Goal: Information Seeking & Learning: Find specific page/section

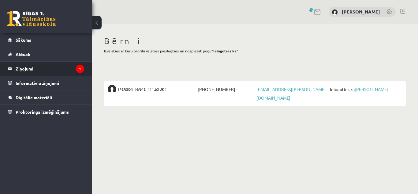
click at [31, 66] on legend "Ziņojumi 1" at bounding box center [50, 69] width 69 height 14
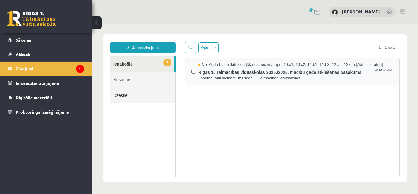
click at [246, 78] on span "Labdien! Mīļi aicinām uz Rīgas 1. Tālmācības vidusskolas ..." at bounding box center [295, 78] width 195 height 6
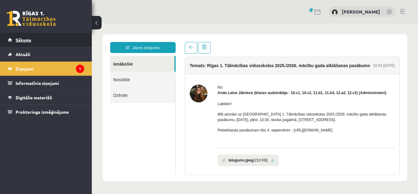
click at [17, 40] on span "Sākums" at bounding box center [24, 40] width 16 height 6
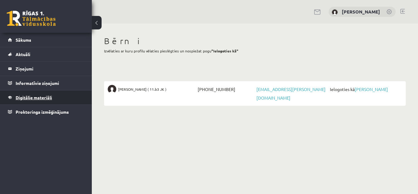
click at [41, 97] on span "Digitālie materiāli" at bounding box center [34, 98] width 36 height 6
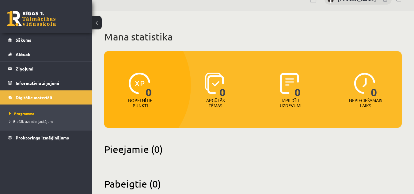
scroll to position [28, 0]
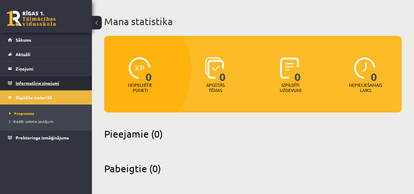
click at [32, 83] on legend "Informatīvie ziņojumi 0" at bounding box center [50, 83] width 69 height 14
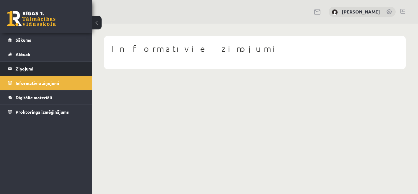
click at [26, 67] on legend "Ziņojumi 0" at bounding box center [50, 69] width 69 height 14
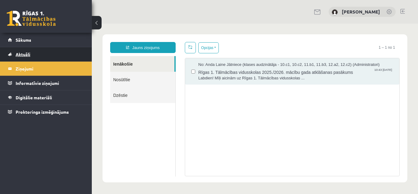
click at [25, 51] on link "Aktuāli" at bounding box center [46, 54] width 76 height 14
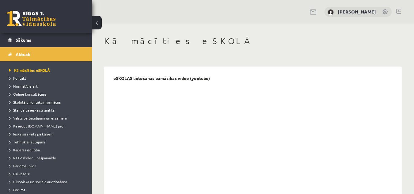
click at [38, 99] on link "Skolotāju kontaktinformācija" at bounding box center [47, 102] width 77 height 6
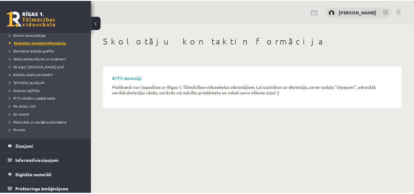
scroll to position [62, 0]
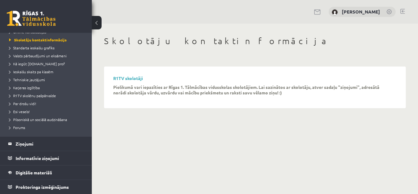
click at [149, 124] on body "0 Dāvanas 0 mP 0 xp Edīte Tolēna Sākums Aktuāli Kā mācīties eSKOLĀ Kontakti Nor…" at bounding box center [209, 97] width 418 height 194
click at [40, 46] on span "Standarta ieskaišu grafiks" at bounding box center [31, 47] width 45 height 5
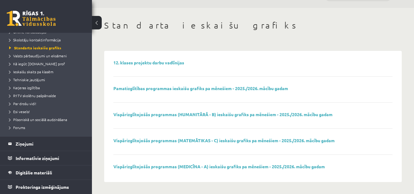
scroll to position [16, 0]
click at [181, 113] on link "Vispārizglītojošās programmas (HUMANITĀRĀ - B) ieskaišu grafiks pa mēnešiem - 2…" at bounding box center [222, 114] width 219 height 6
